Goal: Transaction & Acquisition: Purchase product/service

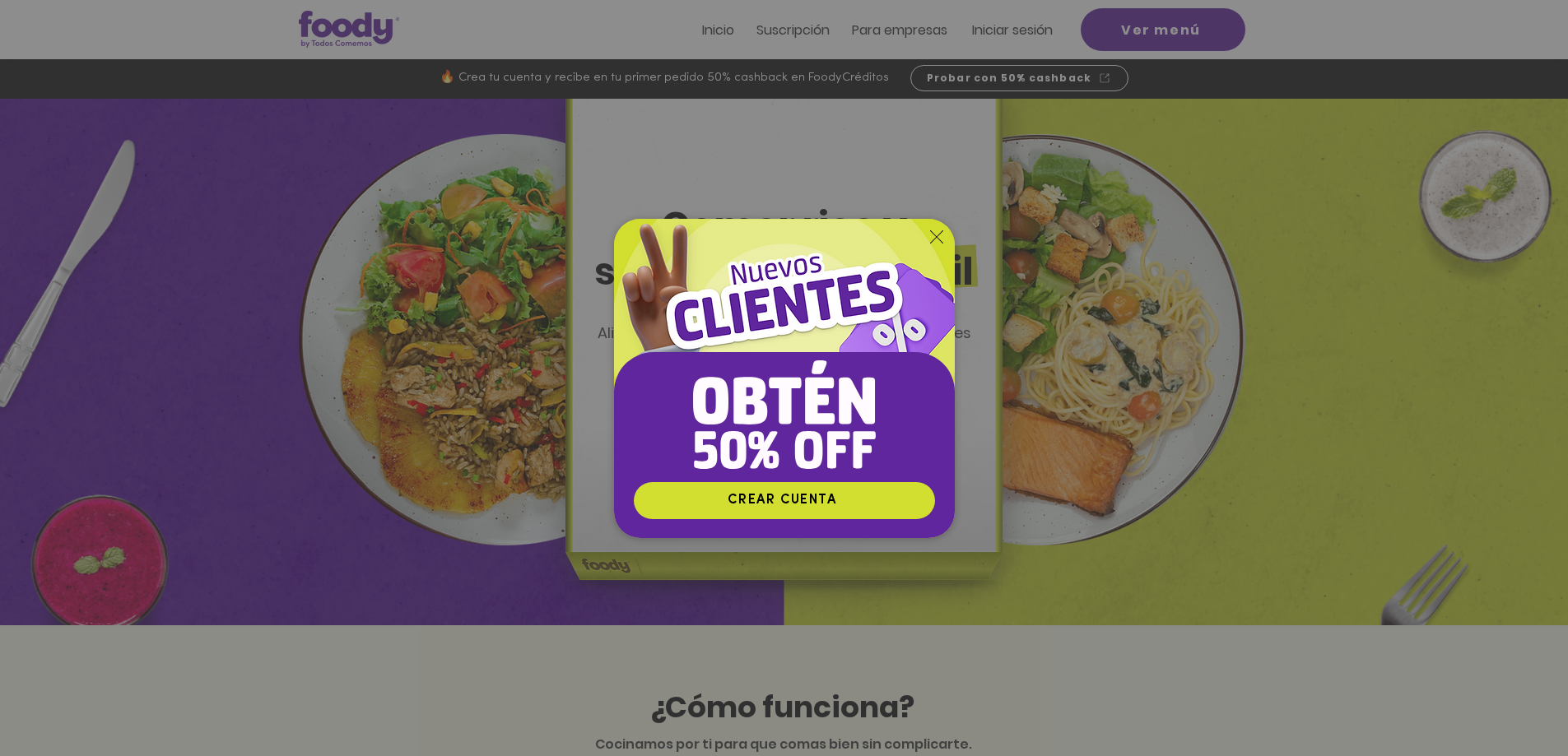
click at [933, 237] on icon "Volver al sitio" at bounding box center [936, 237] width 13 height 13
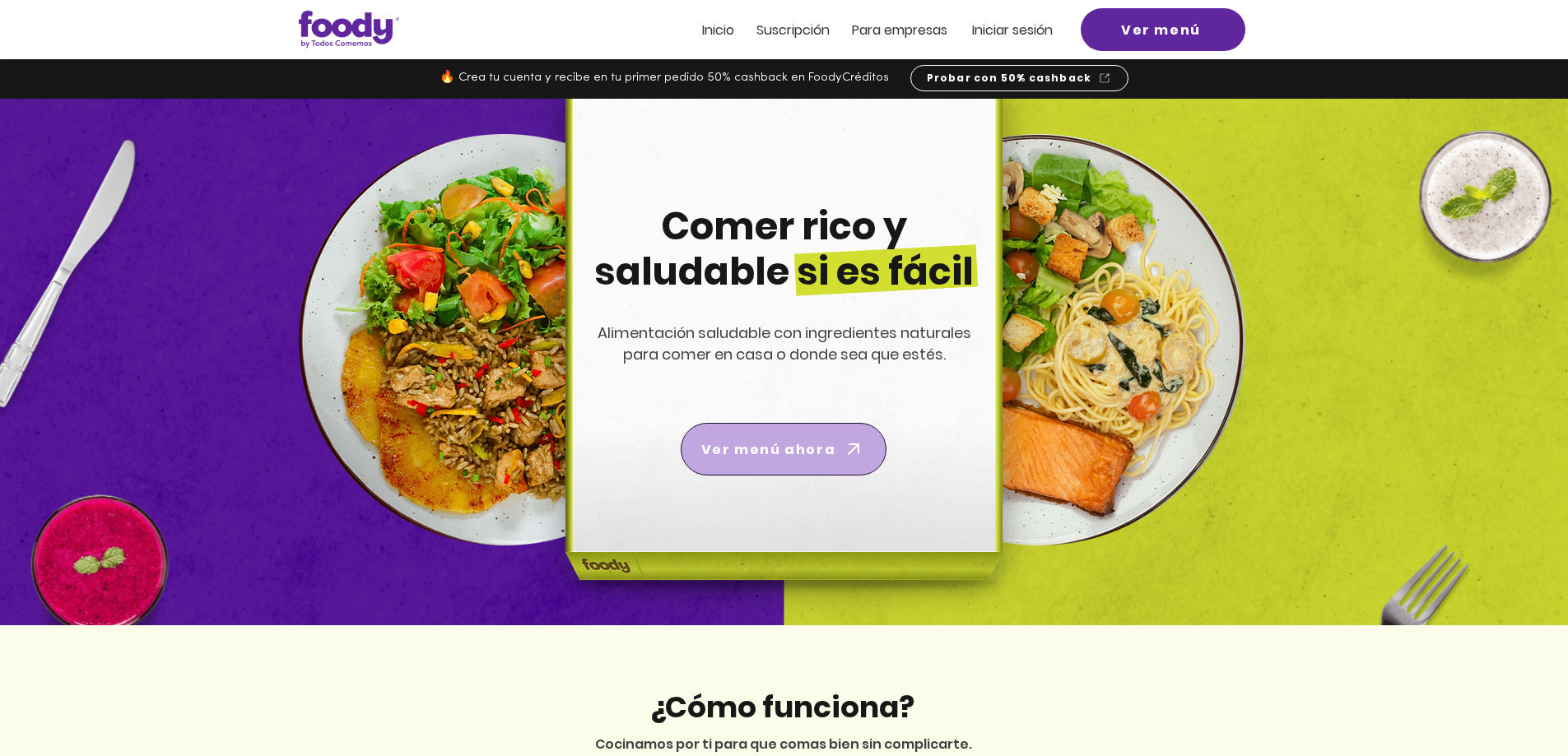
click at [804, 443] on span "Ver menú ahora" at bounding box center [768, 449] width 134 height 20
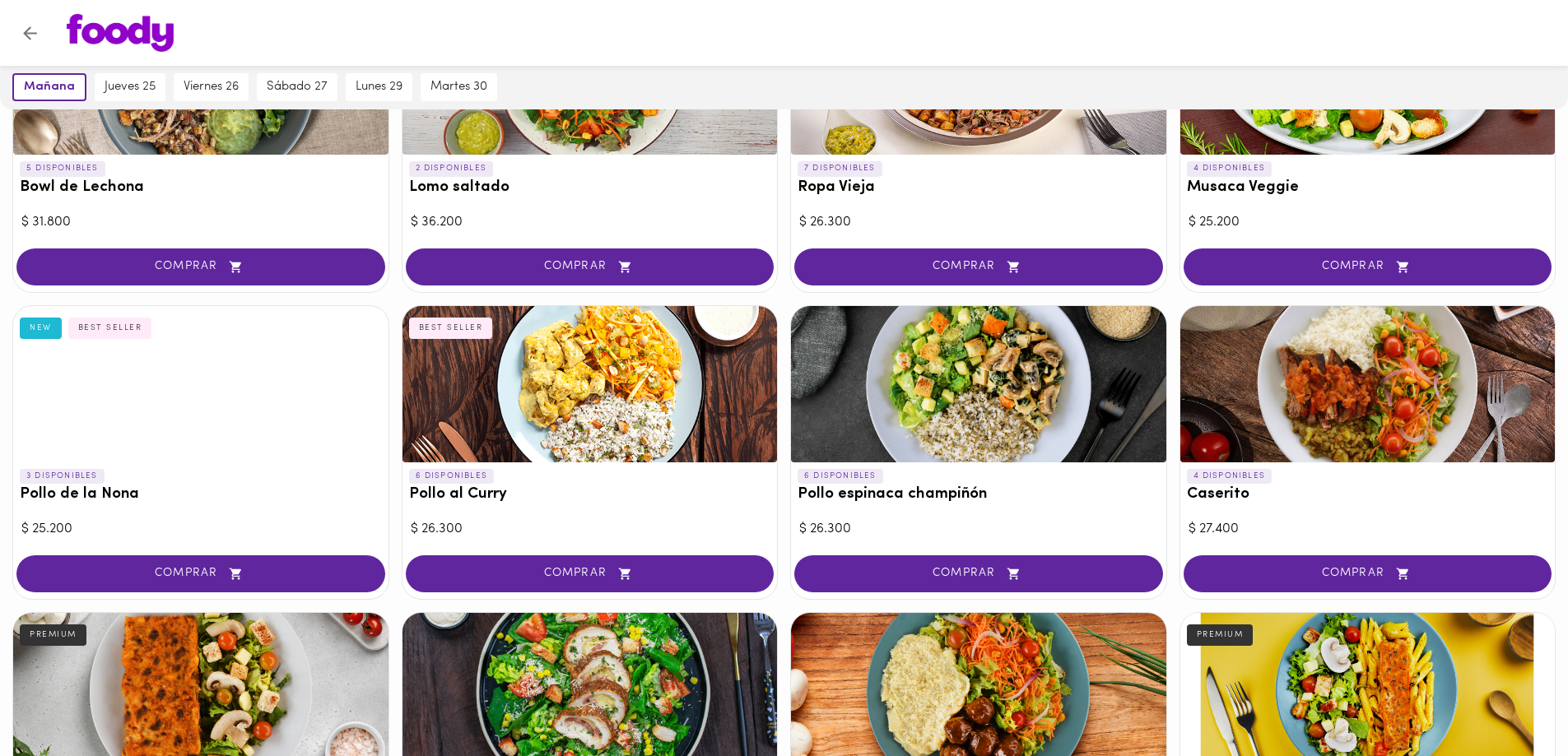
scroll to position [799, 0]
